Goal: Register for event/course

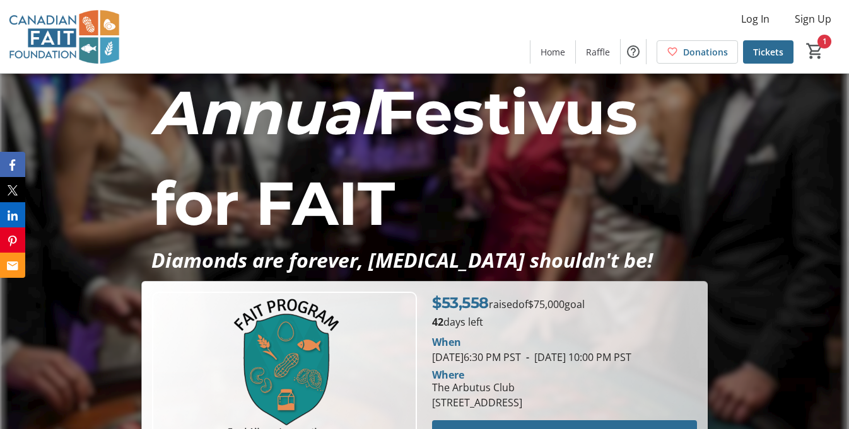
scroll to position [98, 0]
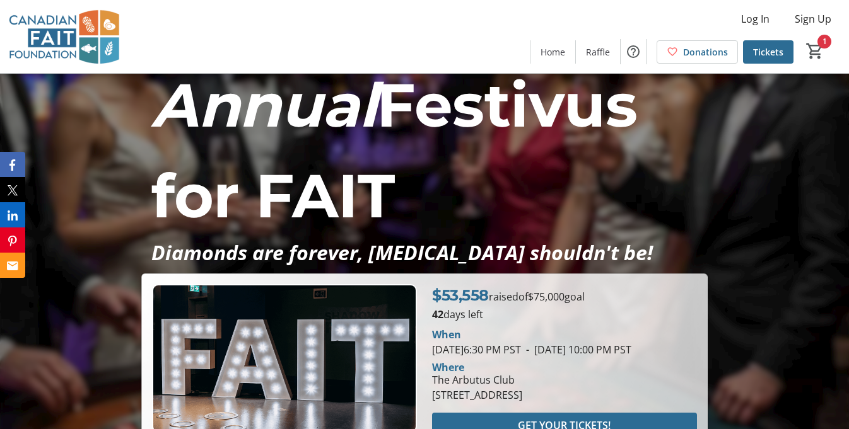
scroll to position [107, 0]
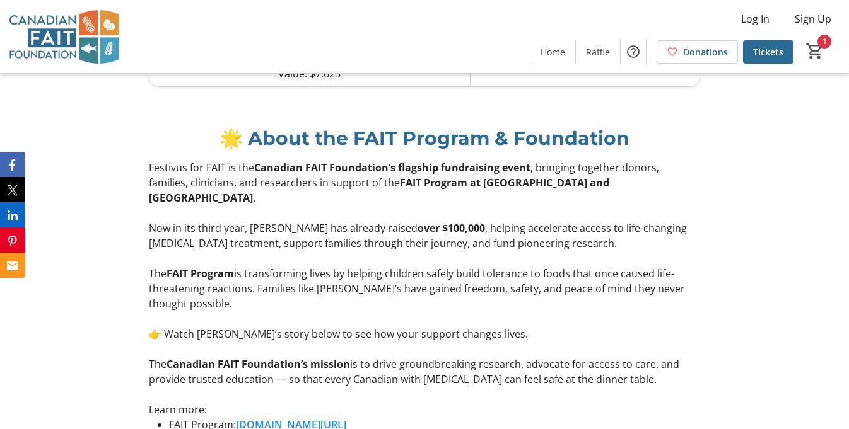
scroll to position [1414, 0]
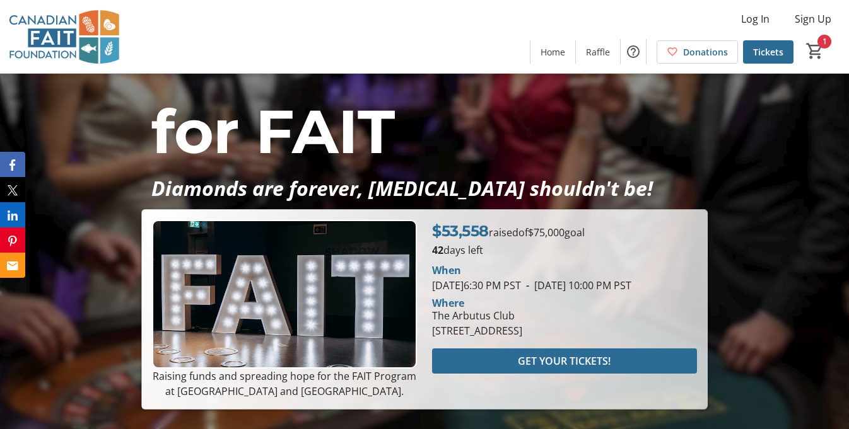
scroll to position [180, 0]
